Goal: Navigation & Orientation: Understand site structure

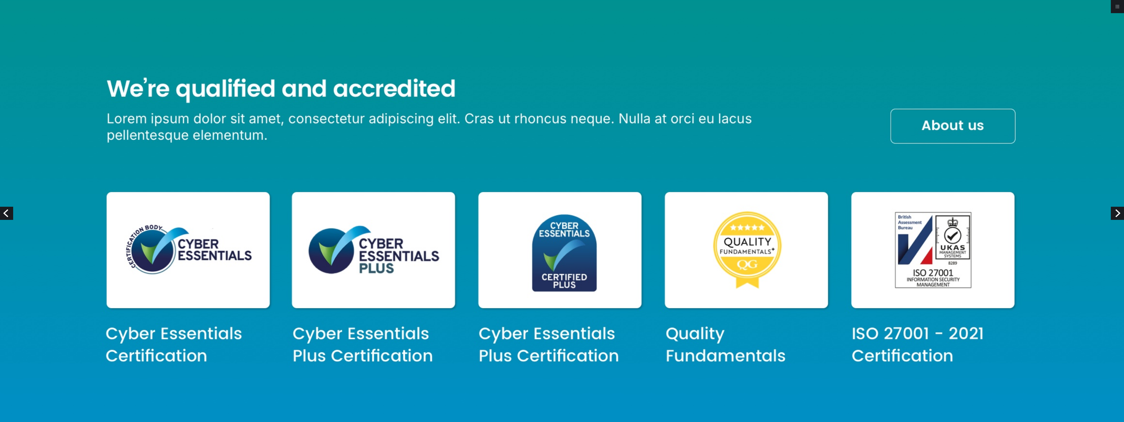
scroll to position [2249, 0]
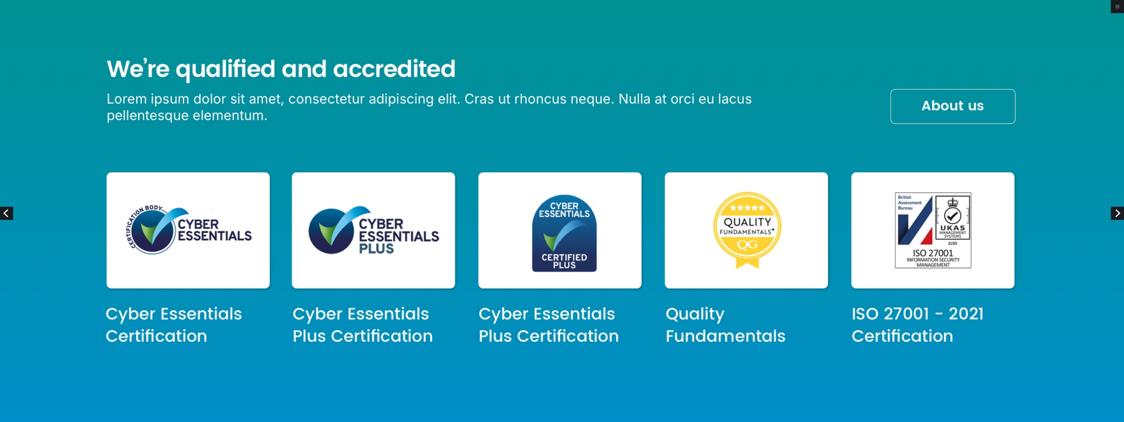
click at [376, 309] on img at bounding box center [562, 185] width 1124 height 4869
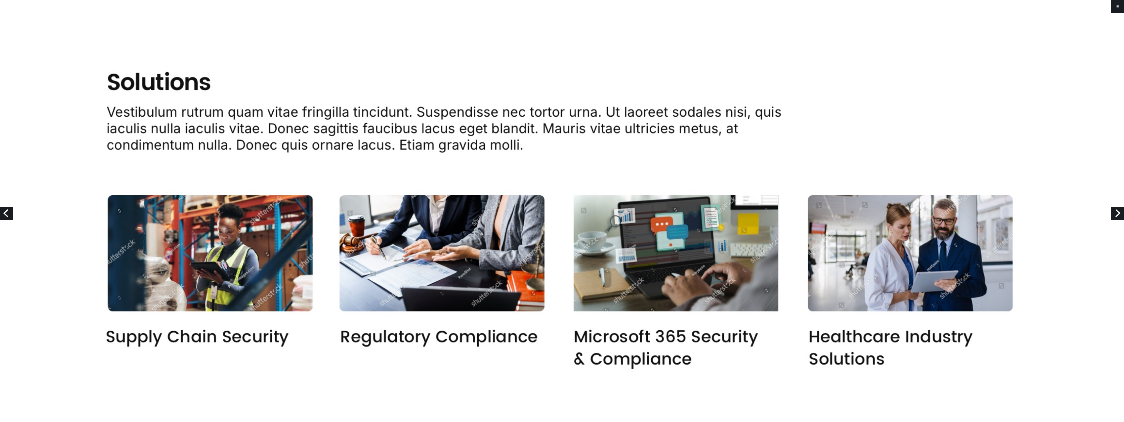
scroll to position [1357, 0]
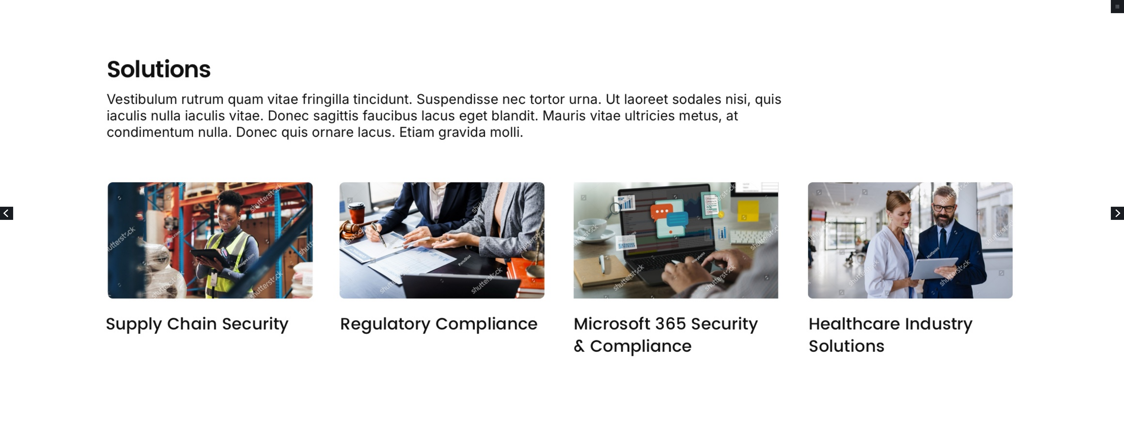
click at [1113, 216] on link "Next" at bounding box center [1117, 213] width 13 height 13
click at [1119, 213] on link "Next" at bounding box center [1117, 213] width 13 height 13
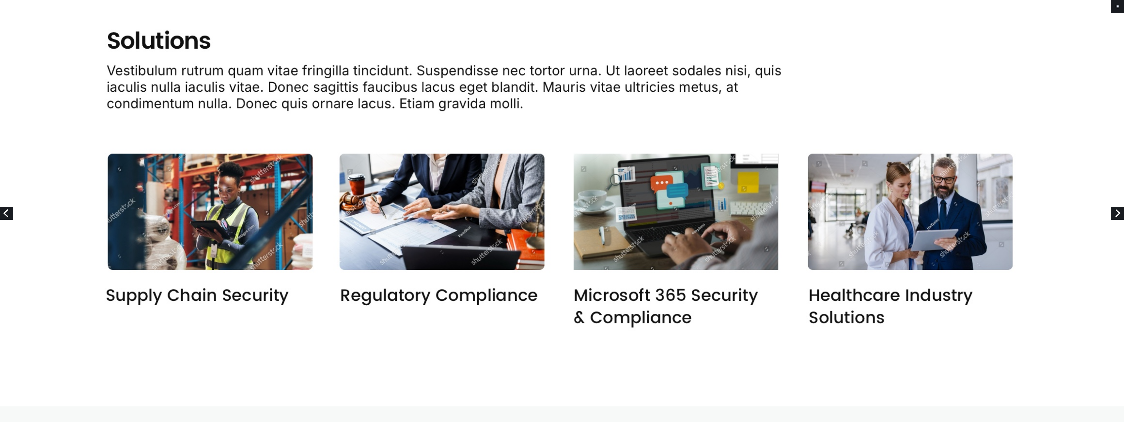
scroll to position [1386, 0]
